Goal: Find specific page/section: Find specific page/section

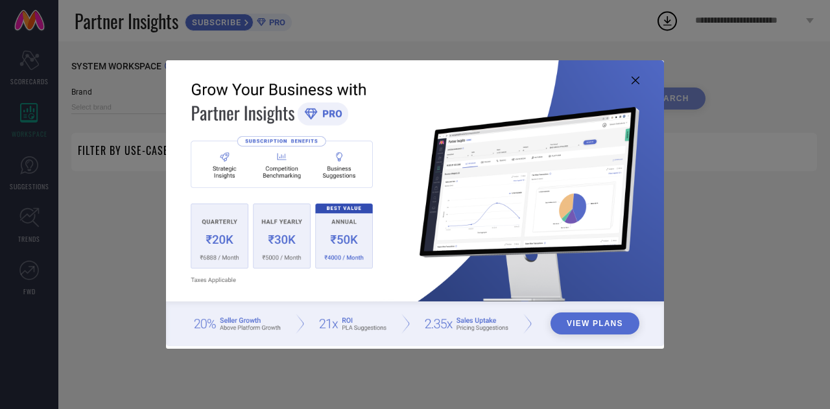
type input "1 STOP FASHION"
type input "All"
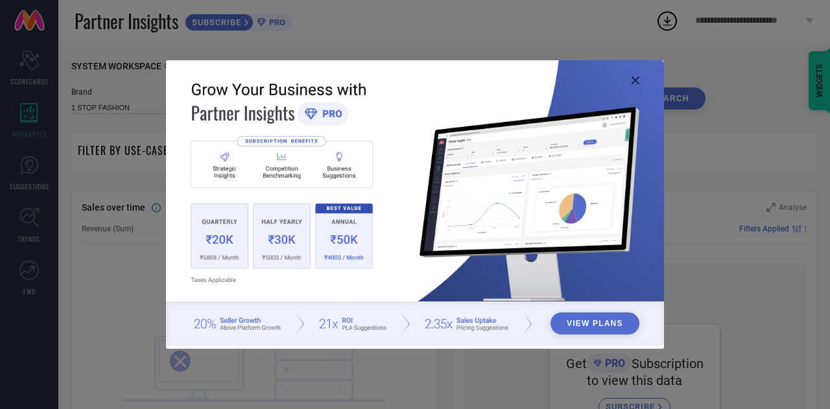
click at [634, 78] on icon at bounding box center [636, 81] width 8 height 8
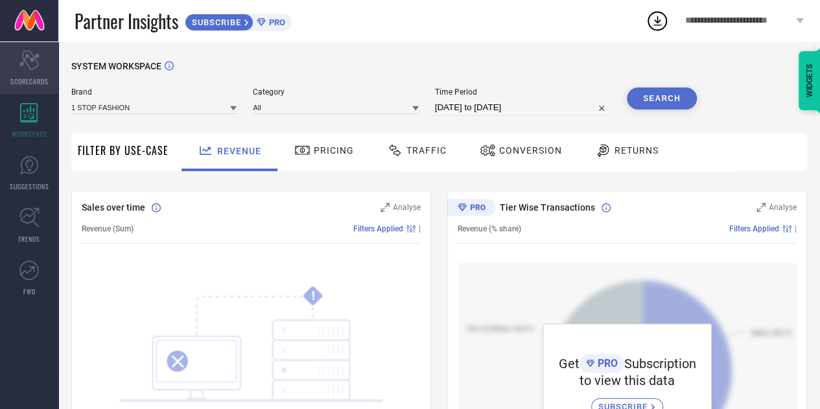
click at [27, 68] on icon "Scorecard" at bounding box center [29, 60] width 20 height 19
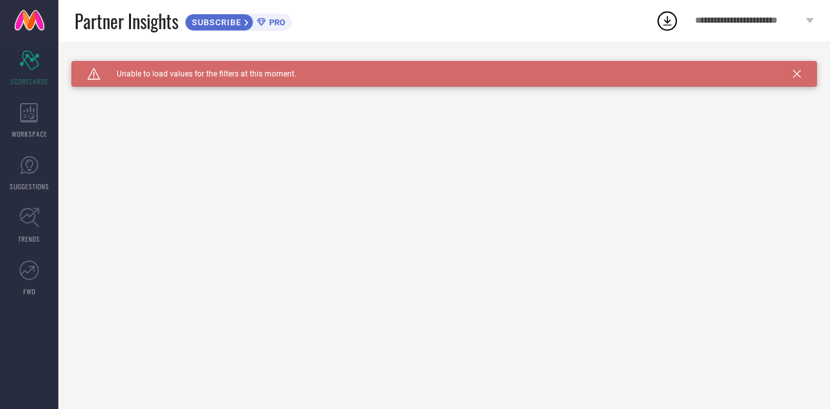
click at [793, 73] on icon at bounding box center [797, 74] width 8 height 8
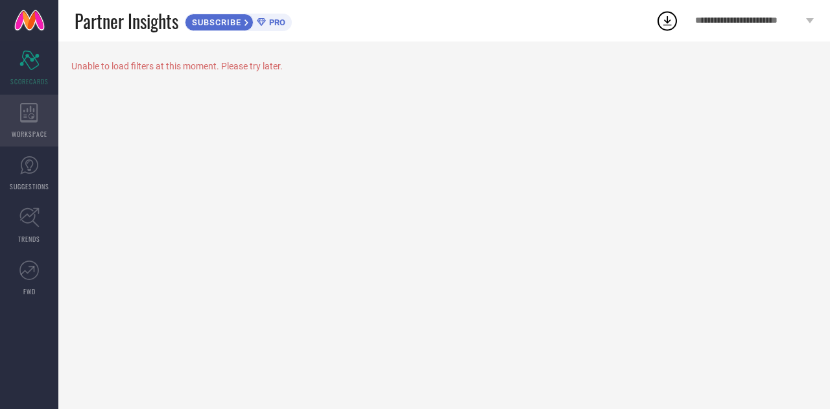
click at [30, 124] on div "WORKSPACE" at bounding box center [29, 121] width 58 height 52
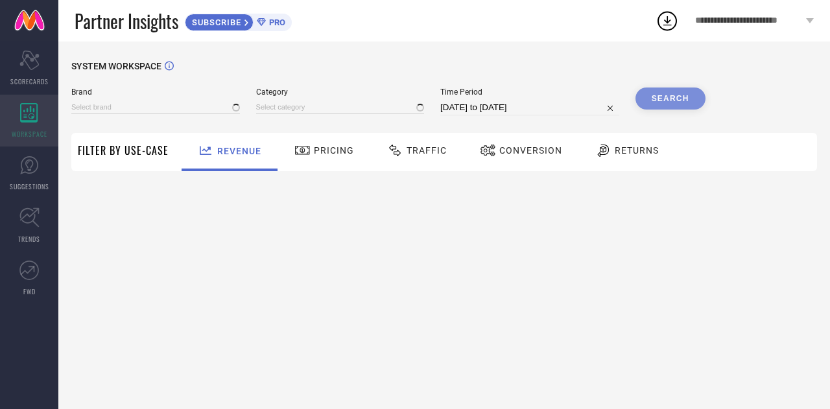
type input "1 STOP FASHION"
type input "All"
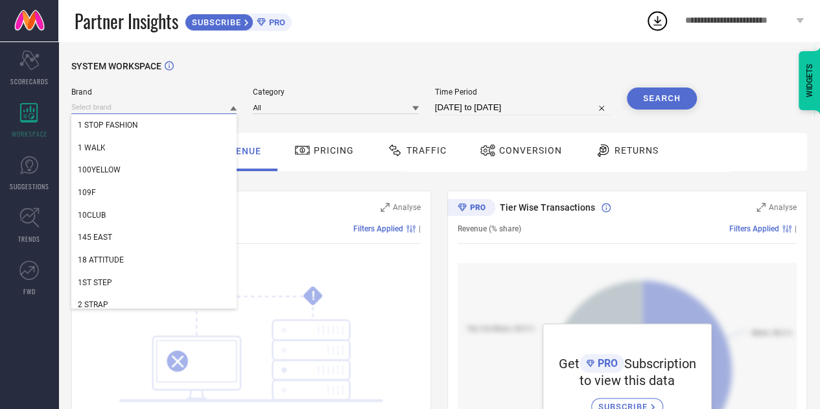
click at [165, 107] on input at bounding box center [153, 107] width 165 height 14
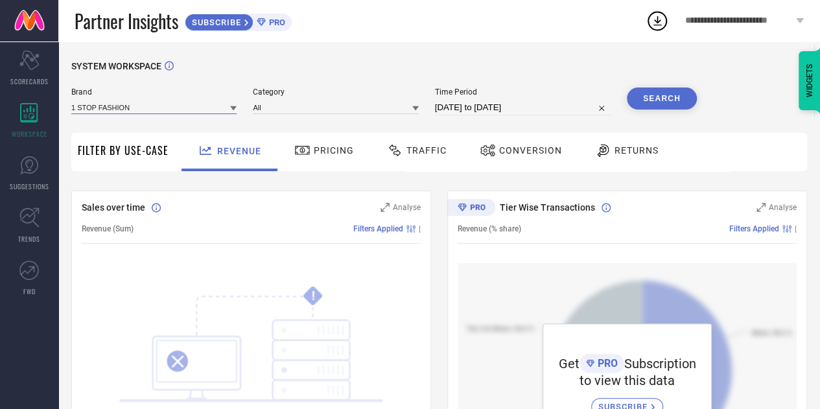
click at [165, 107] on input at bounding box center [153, 107] width 165 height 14
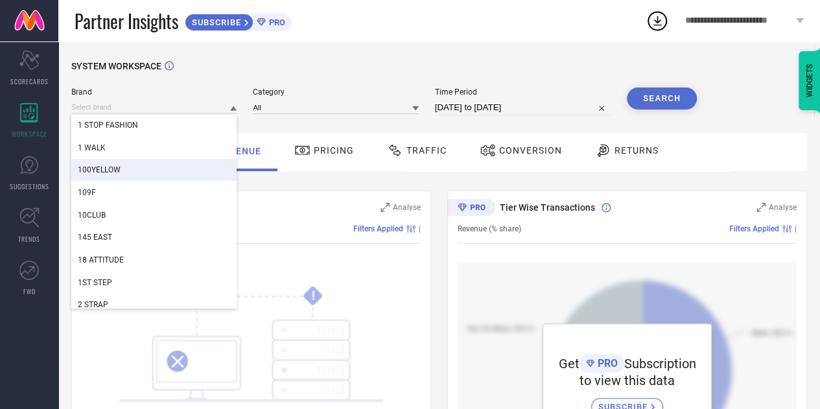
click at [298, 72] on div "SYSTEM WORKSPACE" at bounding box center [439, 74] width 736 height 27
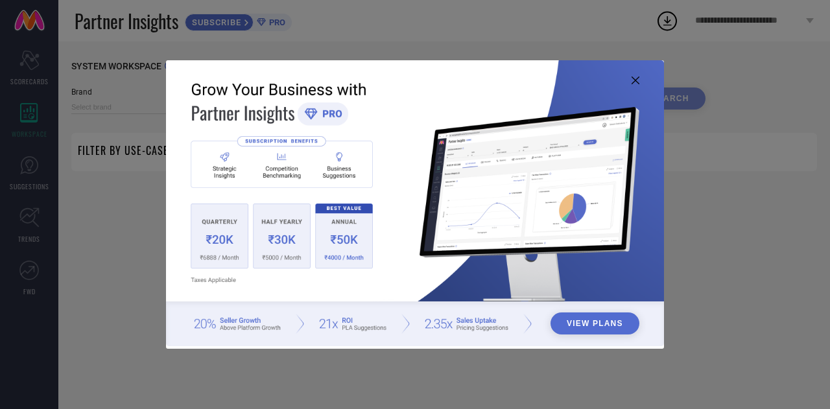
type input "1 STOP FASHION"
type input "All"
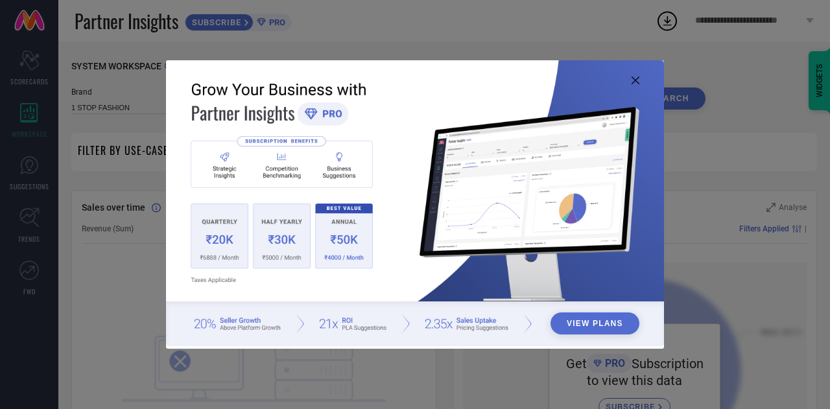
click at [637, 80] on icon at bounding box center [636, 81] width 8 height 8
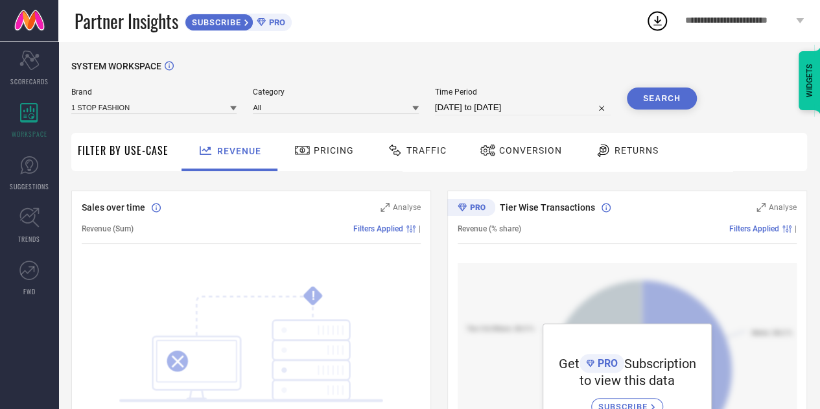
click at [236, 110] on icon at bounding box center [233, 108] width 6 height 6
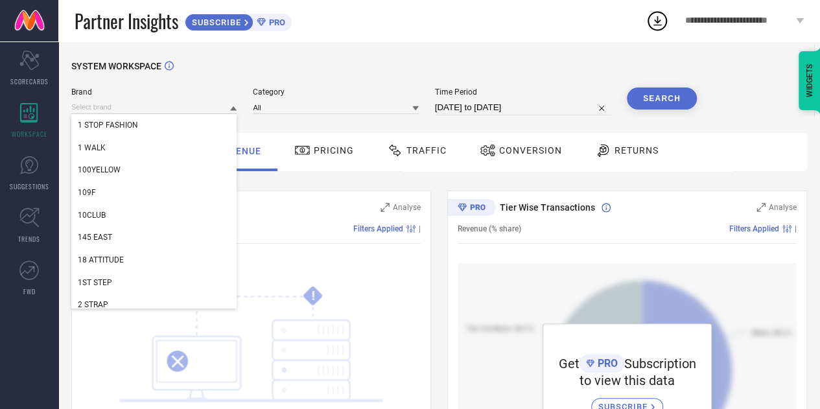
click at [236, 110] on icon at bounding box center [233, 108] width 6 height 5
click at [195, 102] on input at bounding box center [153, 107] width 165 height 14
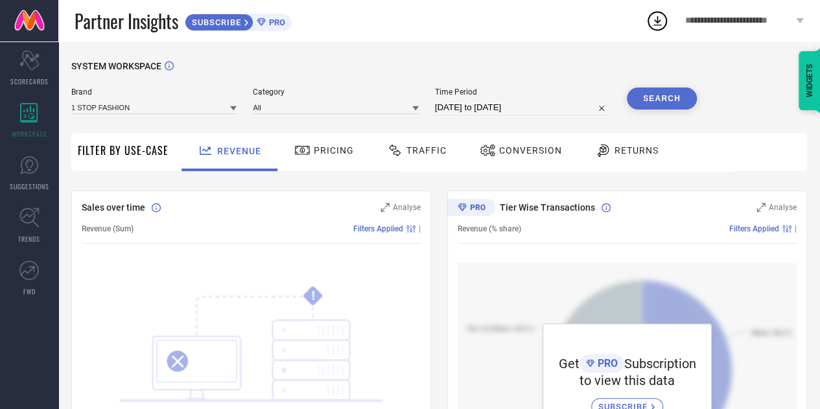
click at [235, 109] on icon at bounding box center [233, 108] width 6 height 5
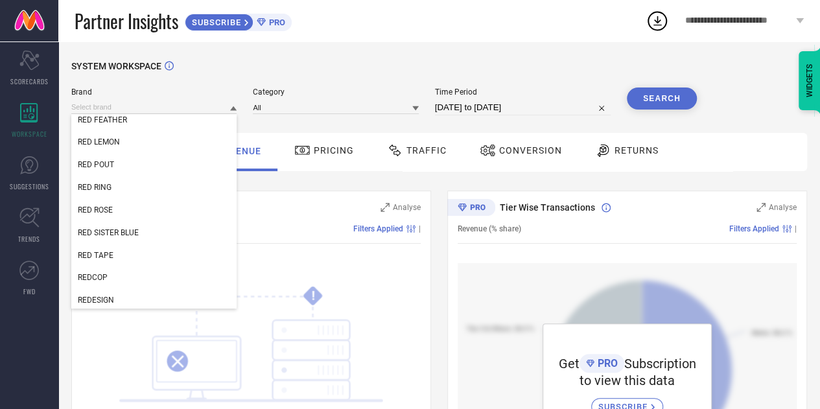
scroll to position [220774, 0]
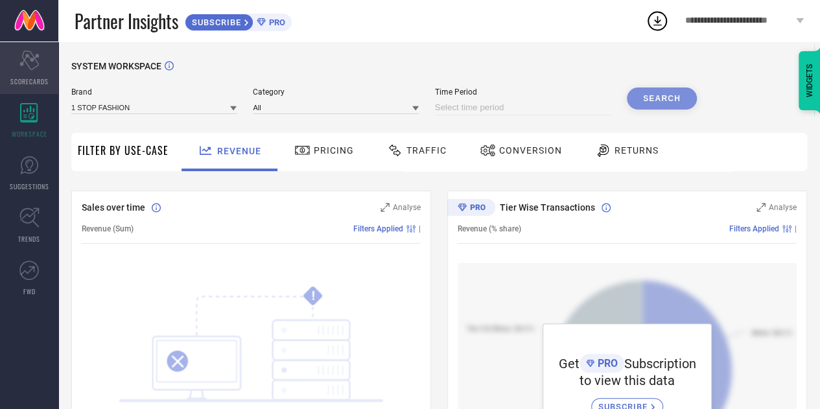
click at [40, 81] on span "SCORECARDS" at bounding box center [29, 82] width 38 height 10
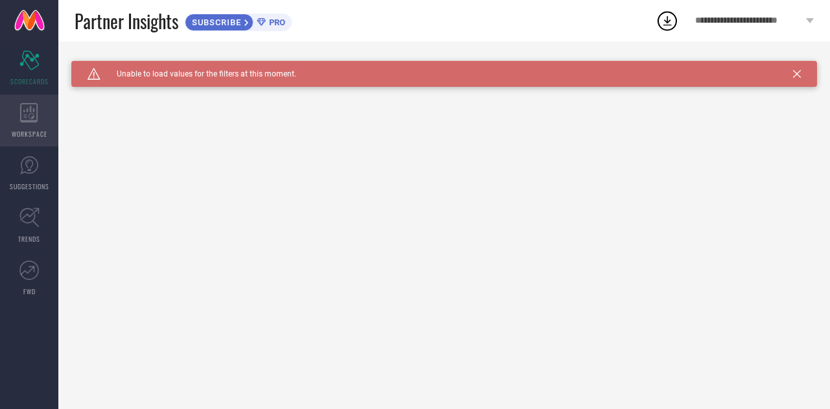
click at [25, 113] on icon at bounding box center [29, 112] width 18 height 19
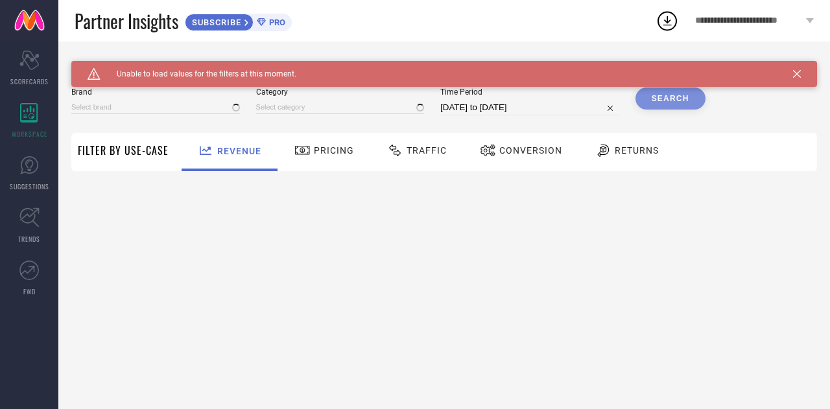
click at [797, 75] on icon at bounding box center [797, 74] width 8 height 8
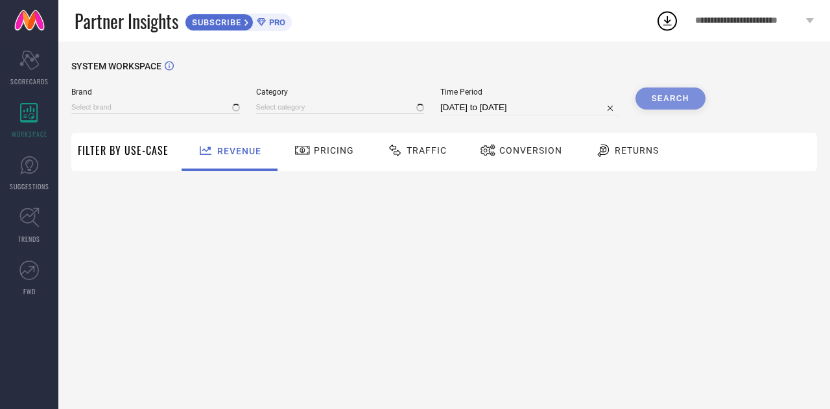
type input "1 STOP FASHION"
type input "All"
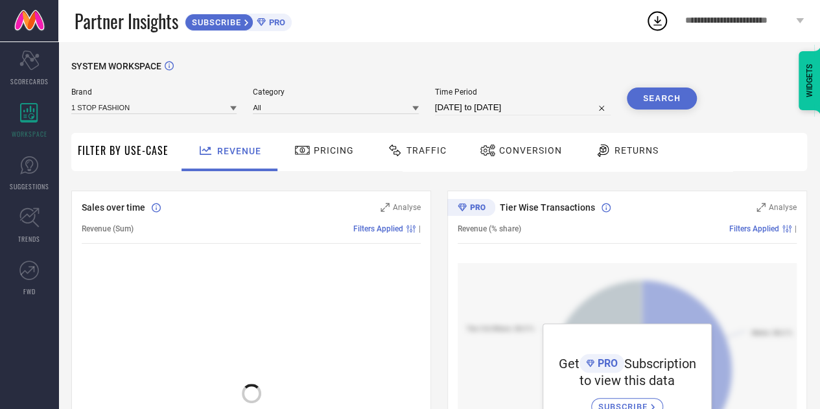
click at [750, 24] on span "**********" at bounding box center [739, 21] width 108 height 11
click at [392, 29] on div "Partner Insights SUBSCRIBE PRO" at bounding box center [360, 20] width 571 height 41
